Goal: Find specific page/section: Find specific page/section

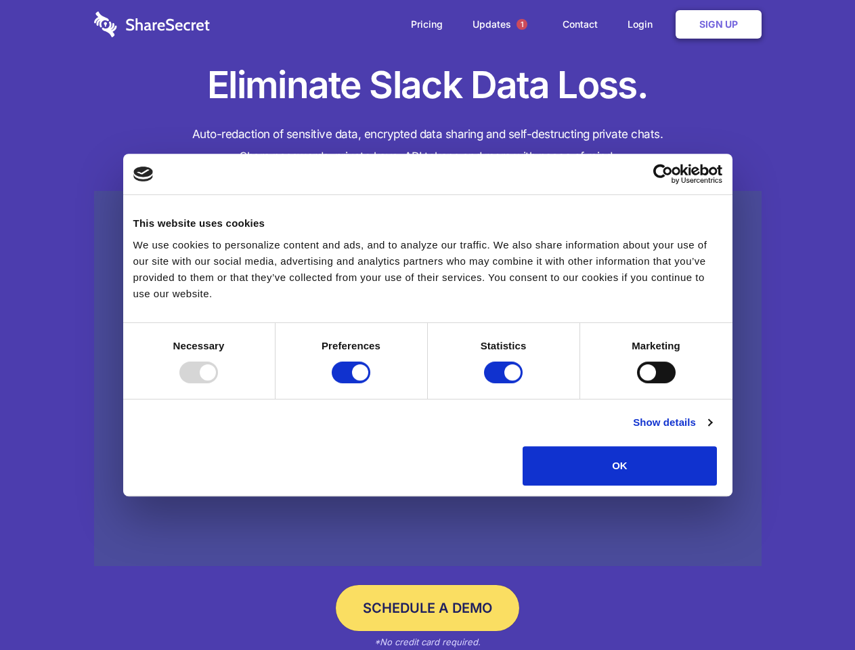
click at [218, 383] on div at bounding box center [198, 372] width 39 height 22
click at [370, 383] on input "Preferences" at bounding box center [351, 372] width 39 height 22
checkbox input "false"
click at [505, 383] on input "Statistics" at bounding box center [503, 372] width 39 height 22
checkbox input "false"
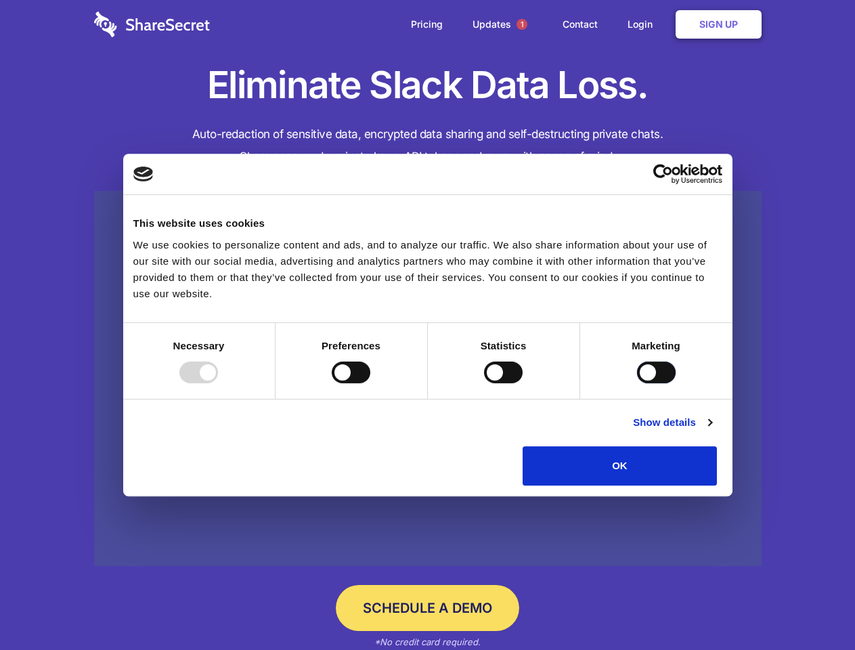
click at [637, 383] on input "Marketing" at bounding box center [656, 372] width 39 height 22
checkbox input "true"
click at [711, 430] on link "Show details" at bounding box center [672, 422] width 78 height 16
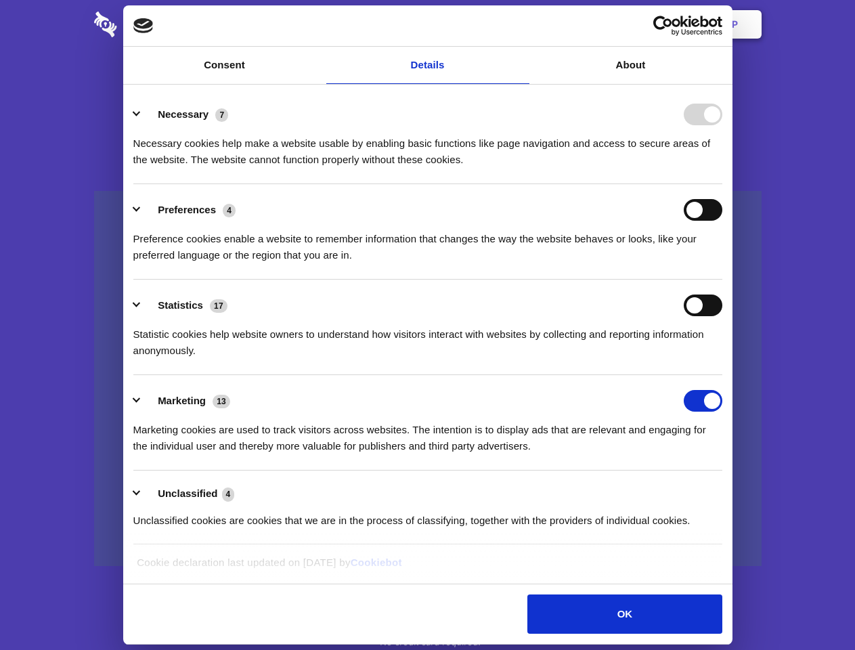
click at [722, 184] on li "Necessary 7 Necessary cookies help make a website usable by enabling basic func…" at bounding box center [427, 136] width 589 height 95
click at [521, 24] on span "1" at bounding box center [521, 24] width 11 height 11
